Goal: Go to known website: Access a specific website the user already knows

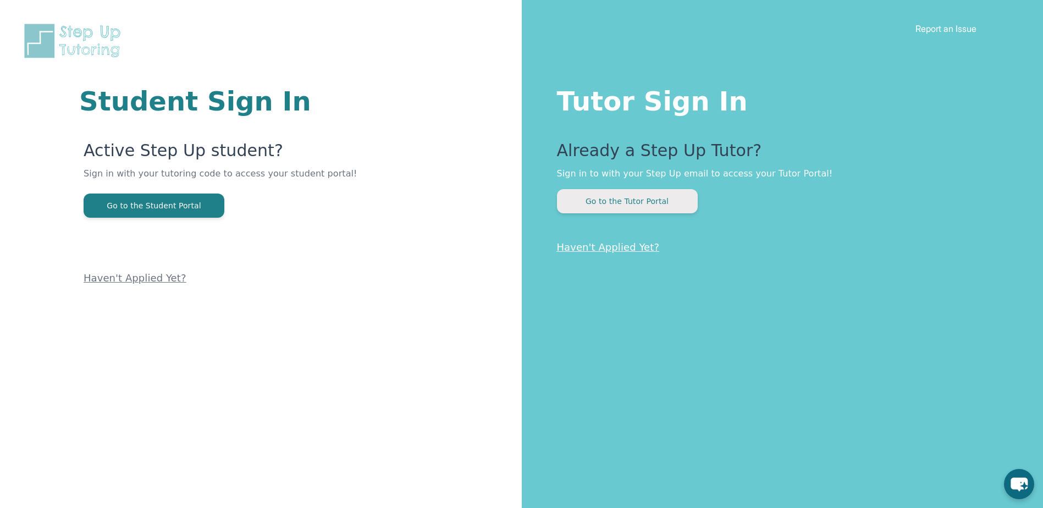
click at [604, 205] on button "Go to the Tutor Portal" at bounding box center [627, 201] width 141 height 24
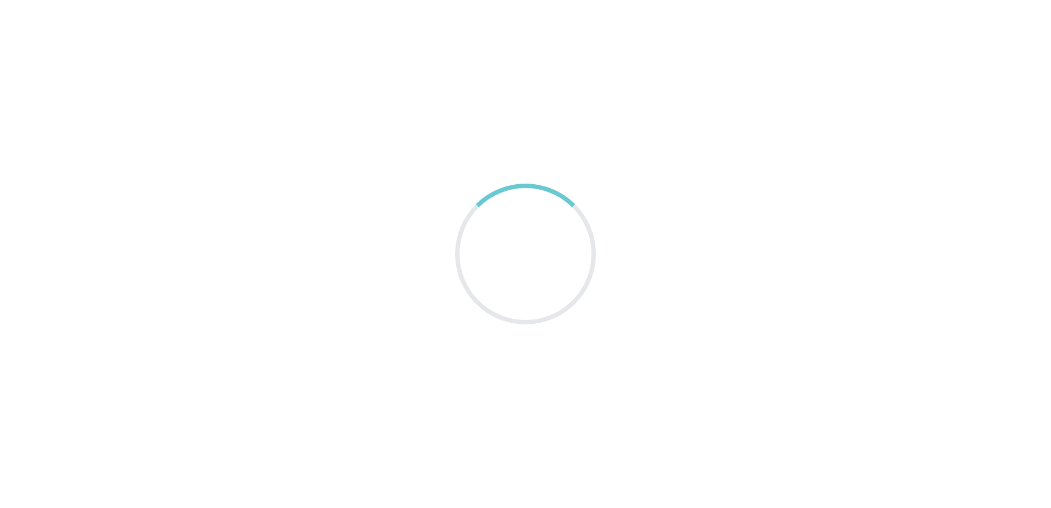
click at [604, 205] on main at bounding box center [525, 254] width 1051 height 508
click at [542, 238] on div at bounding box center [526, 254] width 186 height 186
drag, startPoint x: 640, startPoint y: 357, endPoint x: 640, endPoint y: 375, distance: 18.2
click at [640, 375] on main at bounding box center [525, 254] width 1051 height 508
click at [555, 238] on div at bounding box center [525, 254] width 141 height 141
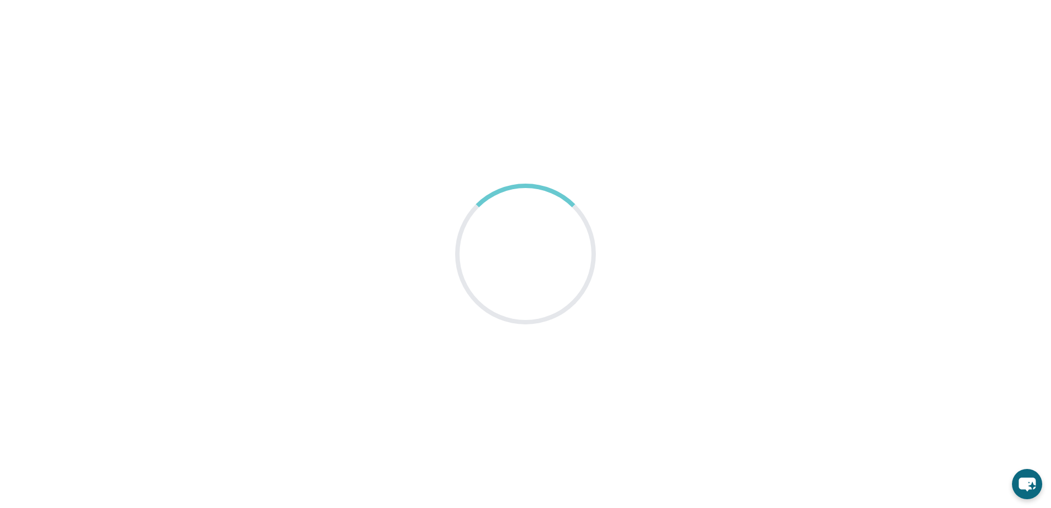
click at [555, 238] on div at bounding box center [525, 254] width 141 height 141
click at [555, 238] on div at bounding box center [525, 253] width 167 height 167
click at [555, 238] on div at bounding box center [525, 254] width 141 height 141
click at [531, 237] on div at bounding box center [525, 254] width 141 height 141
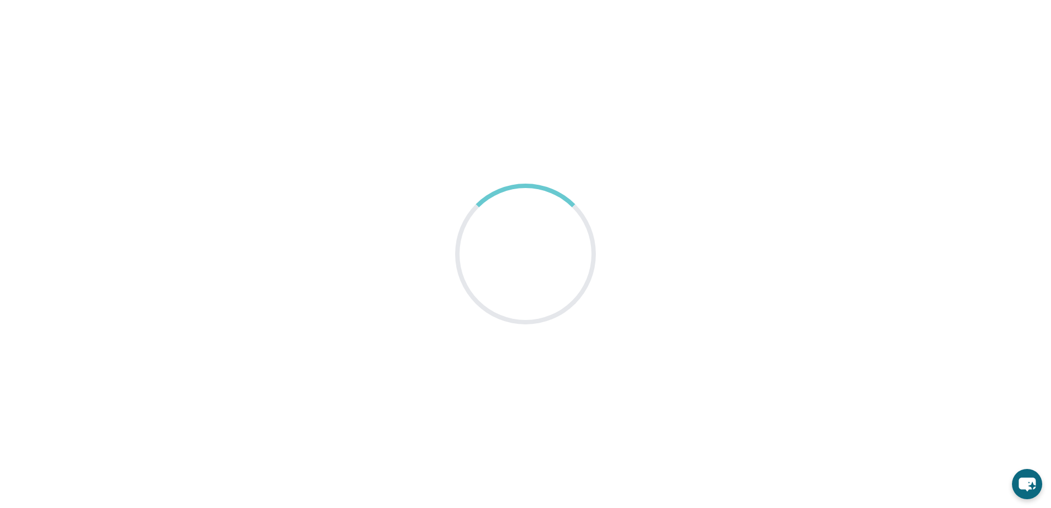
click at [531, 237] on div at bounding box center [525, 254] width 141 height 141
click at [530, 238] on div at bounding box center [525, 254] width 141 height 141
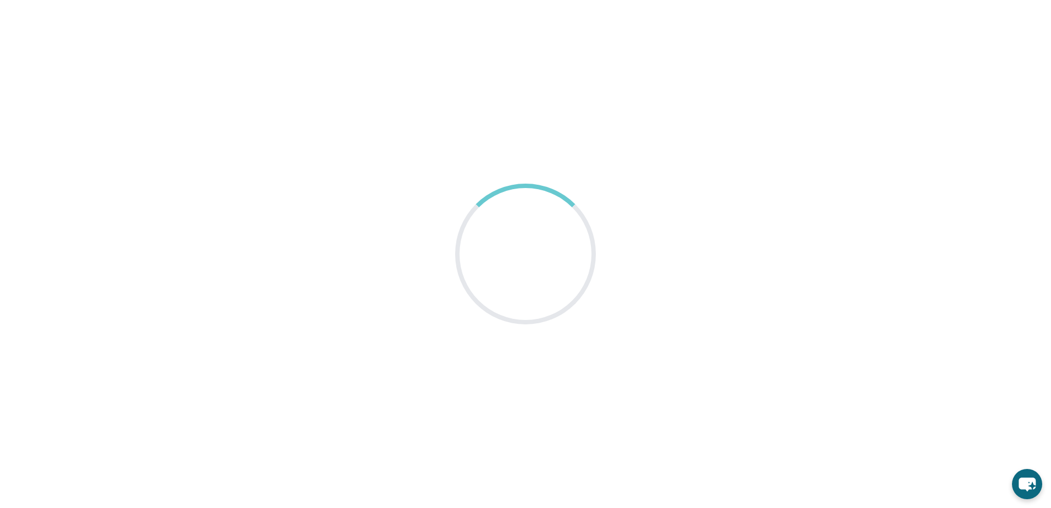
click at [530, 238] on div at bounding box center [525, 254] width 141 height 141
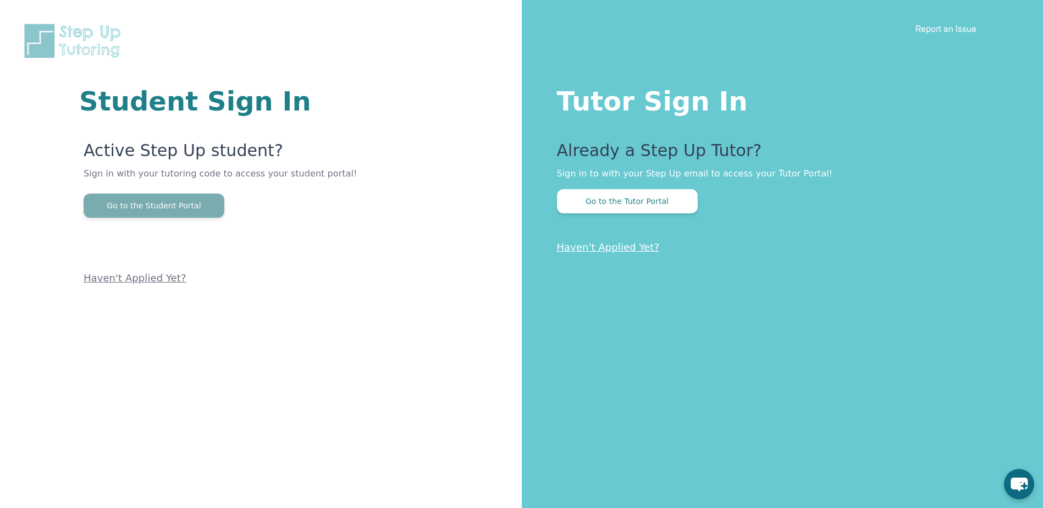
click at [185, 203] on button "Go to the Student Portal" at bounding box center [154, 206] width 141 height 24
